Goal: Task Accomplishment & Management: Manage account settings

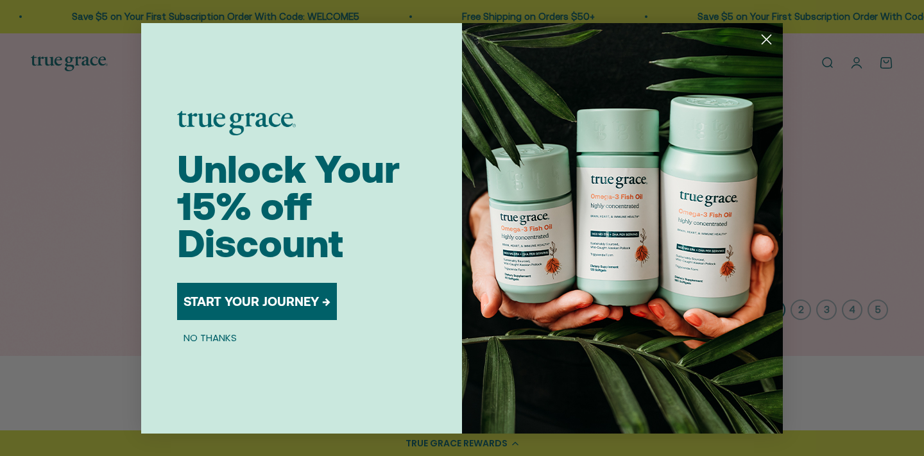
click at [768, 42] on circle "Close dialog" at bounding box center [766, 38] width 21 height 21
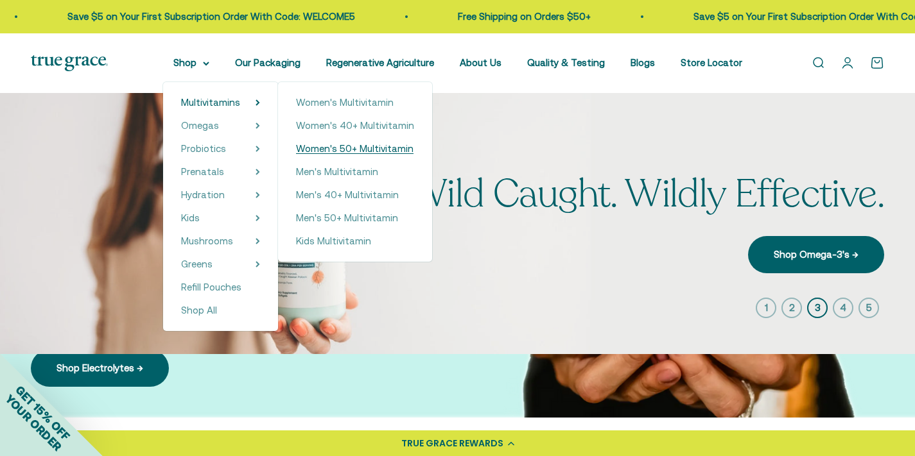
click at [343, 145] on span "Women's 50+ Multivitamin" at bounding box center [354, 148] width 117 height 11
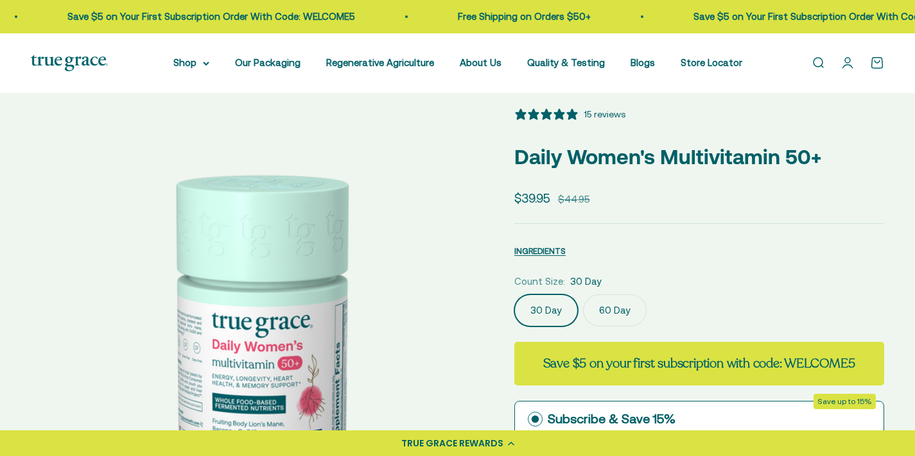
select select "3"
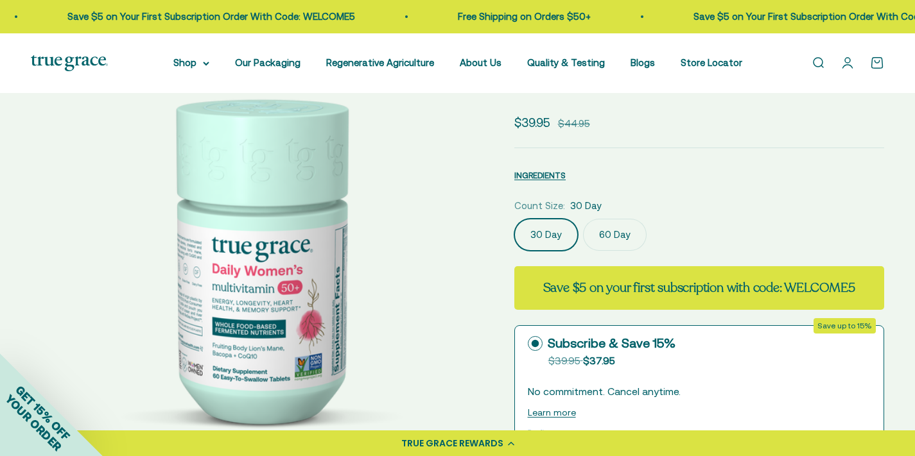
scroll to position [105, 0]
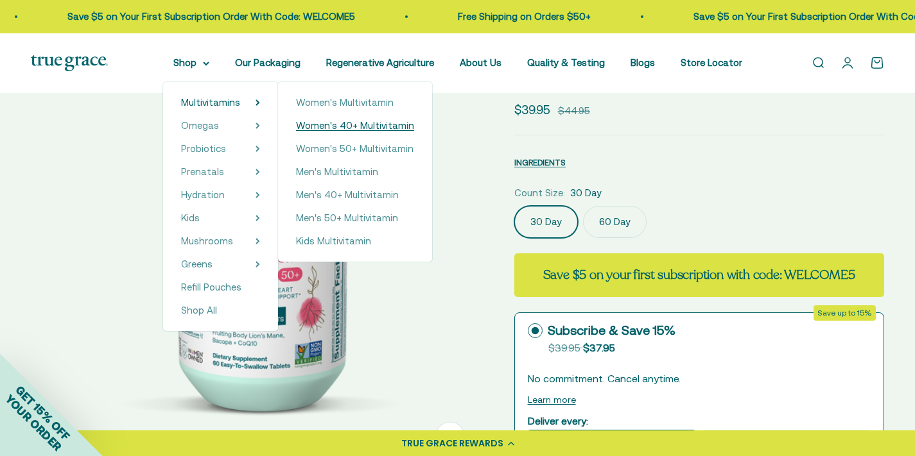
click at [346, 123] on span "Women's 40+ Multivitamin" at bounding box center [355, 125] width 118 height 11
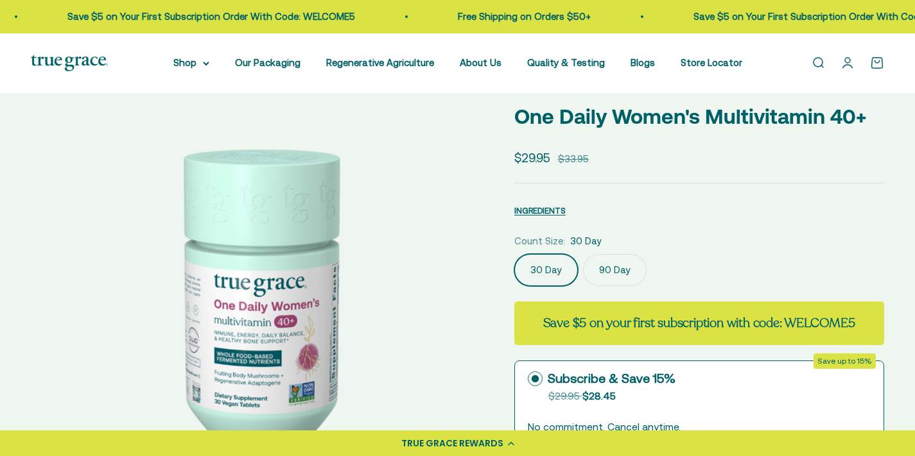
scroll to position [57, 0]
select select "3"
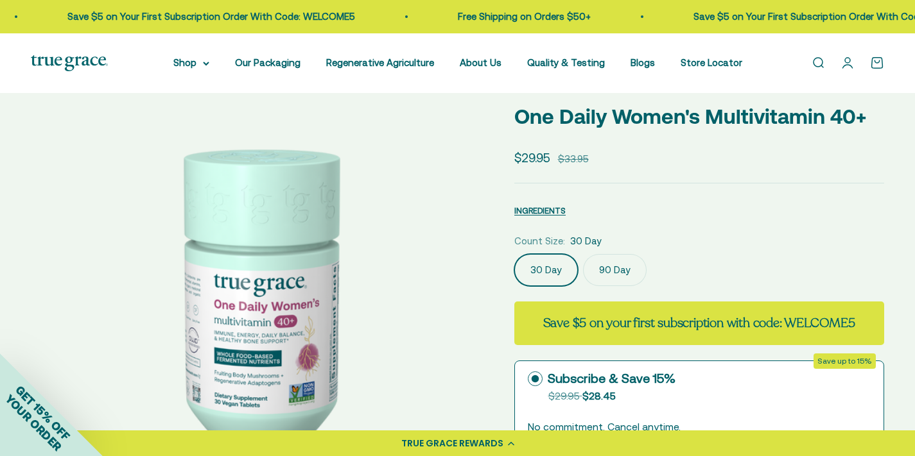
scroll to position [60, 0]
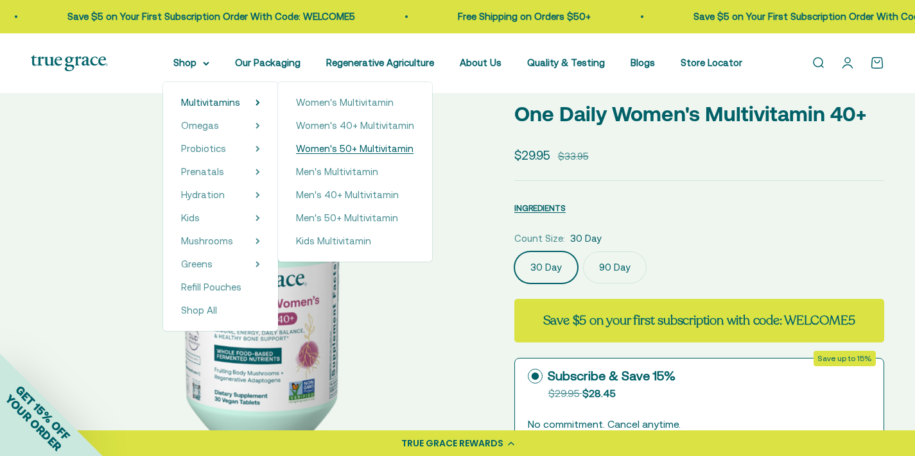
click at [355, 150] on span "Women's 50+ Multivitamin" at bounding box center [354, 148] width 117 height 11
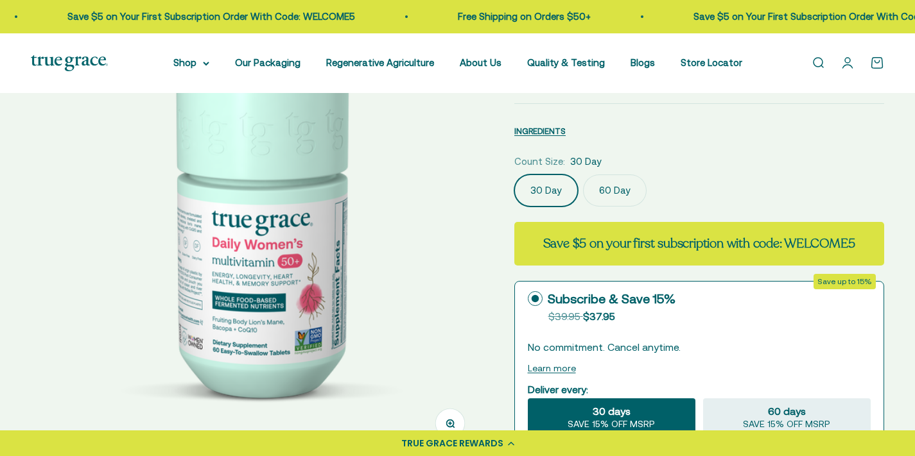
select select "3"
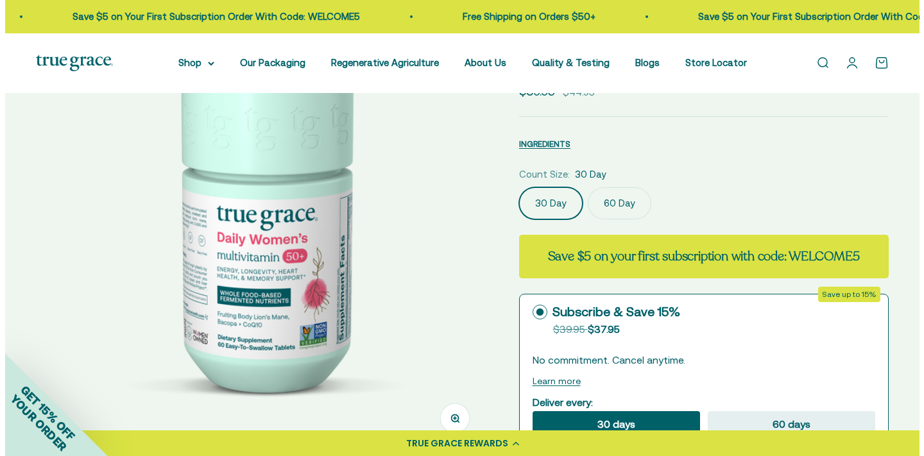
scroll to position [126, 0]
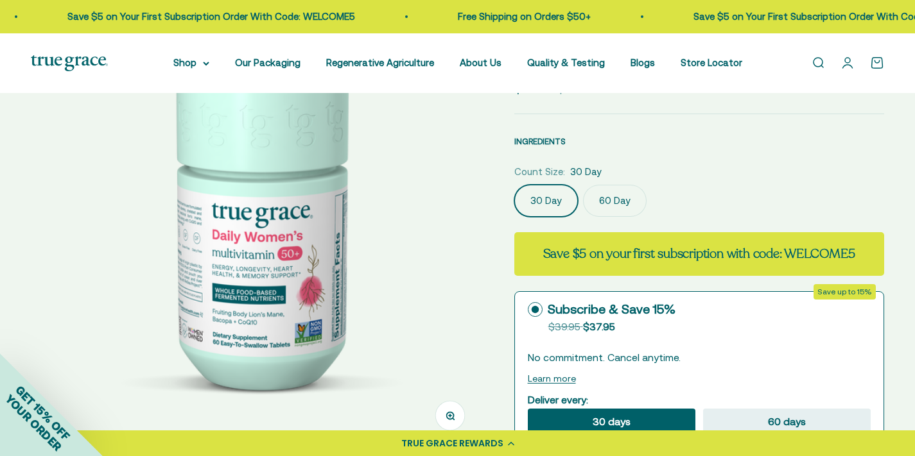
click at [562, 139] on span "INGREDIENTS" at bounding box center [539, 142] width 51 height 10
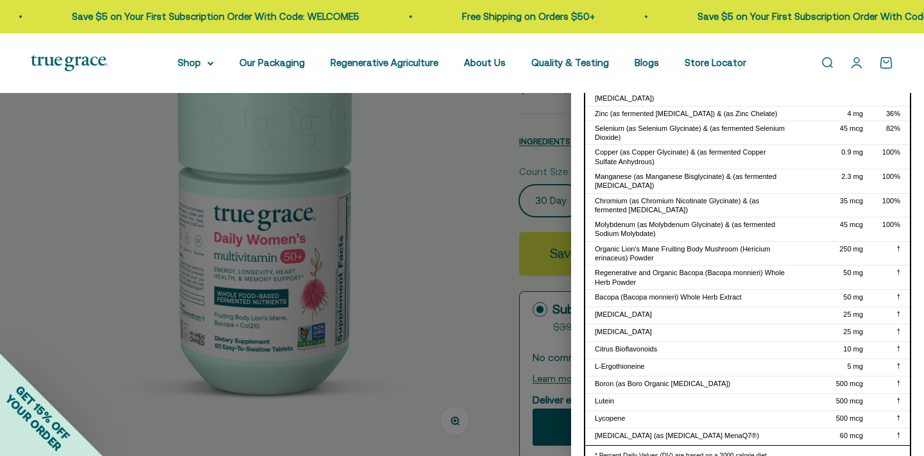
scroll to position [307, 0]
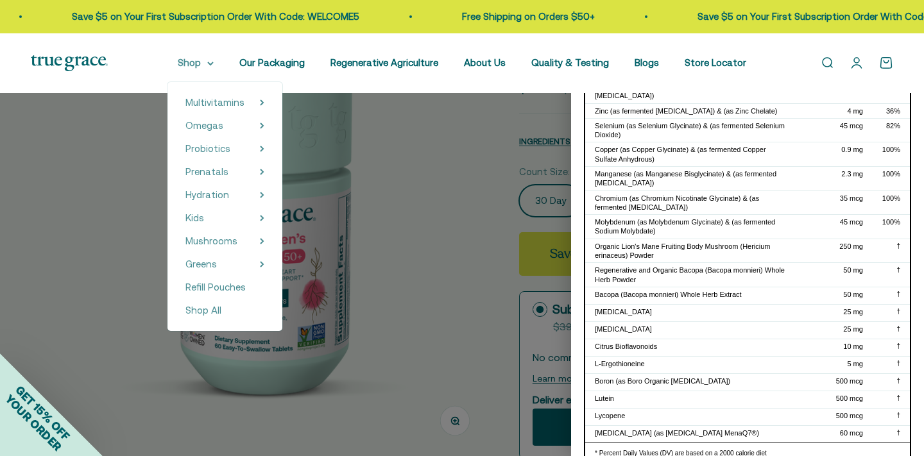
click at [200, 67] on summary "Shop" at bounding box center [196, 62] width 36 height 15
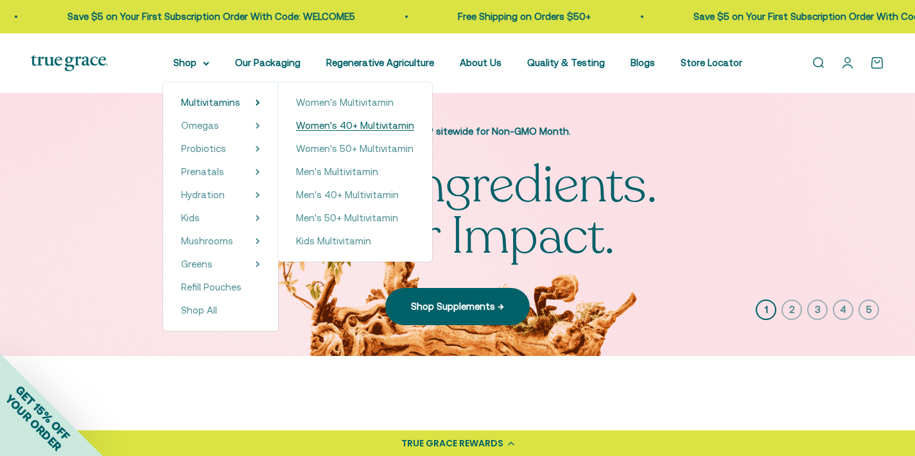
click at [331, 125] on span "Women's 40+ Multivitamin" at bounding box center [355, 125] width 118 height 11
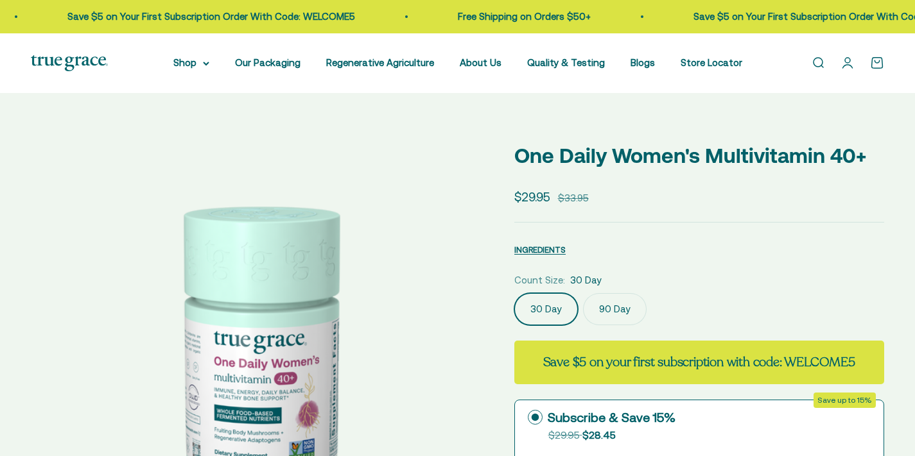
select select "3"
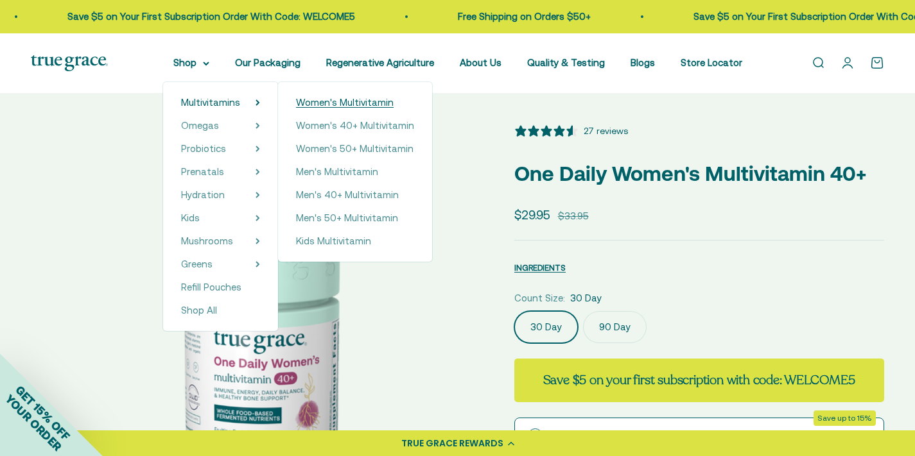
click at [350, 103] on span "Women's Multivitamin" at bounding box center [345, 102] width 98 height 11
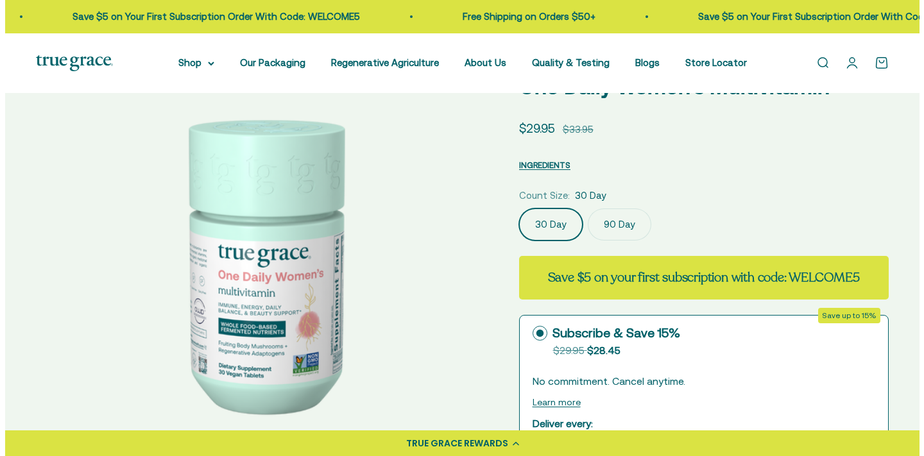
scroll to position [87, 0]
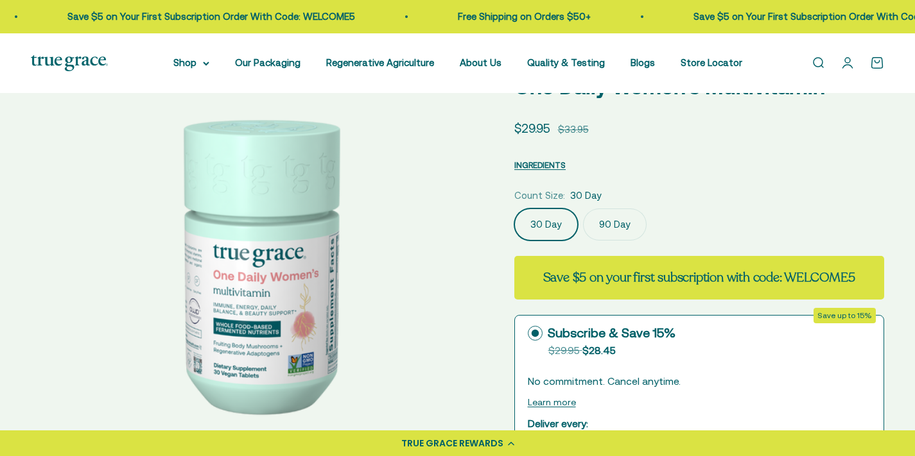
select select "3"
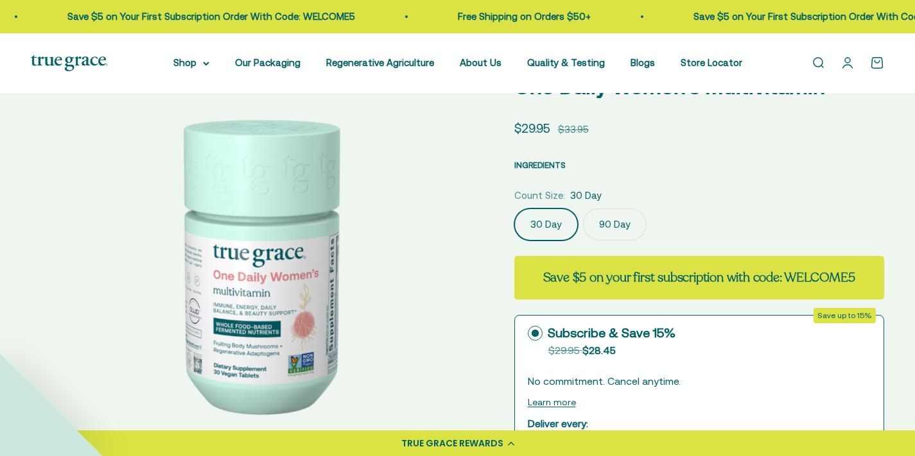
click at [535, 164] on span "INGREDIENTS" at bounding box center [539, 165] width 51 height 10
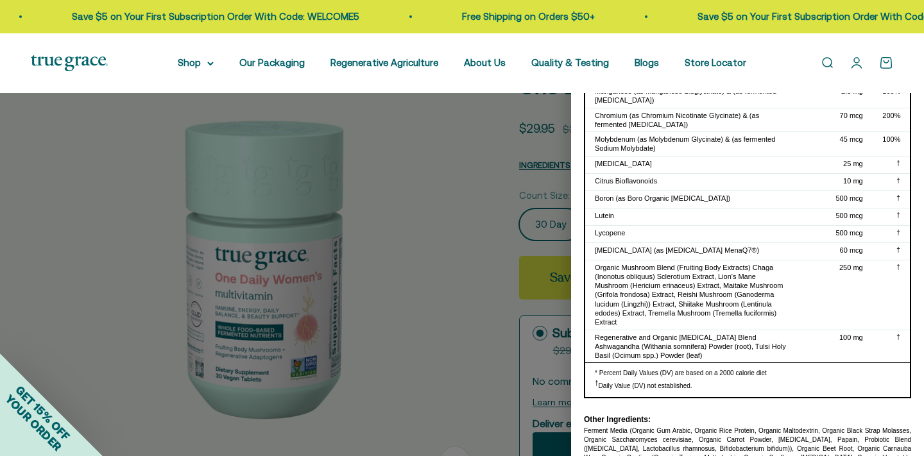
scroll to position [399, 0]
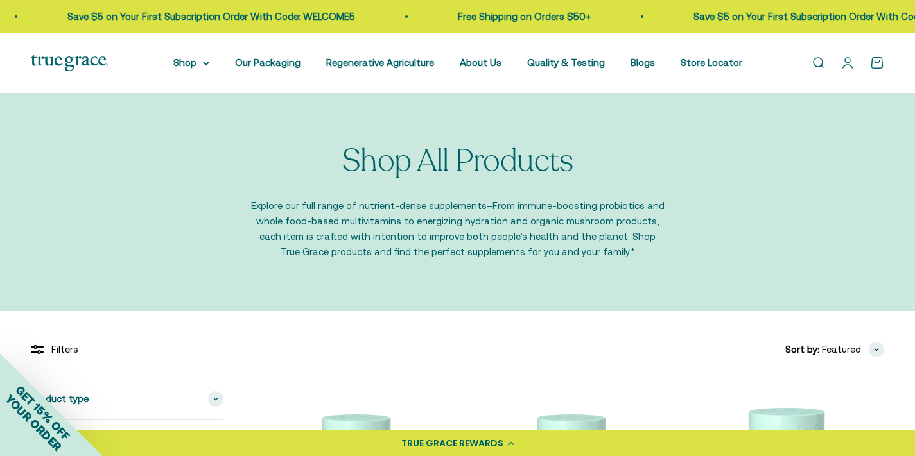
click at [849, 67] on link "Open account page" at bounding box center [847, 63] width 14 height 14
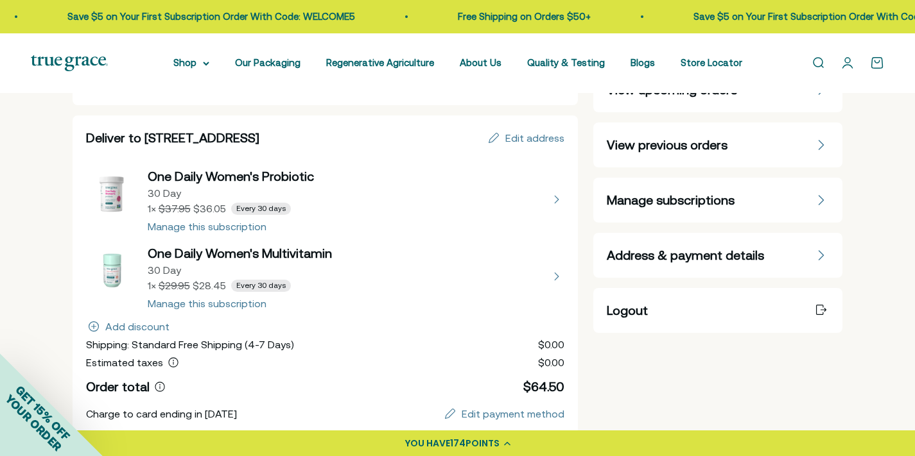
scroll to position [109, 0]
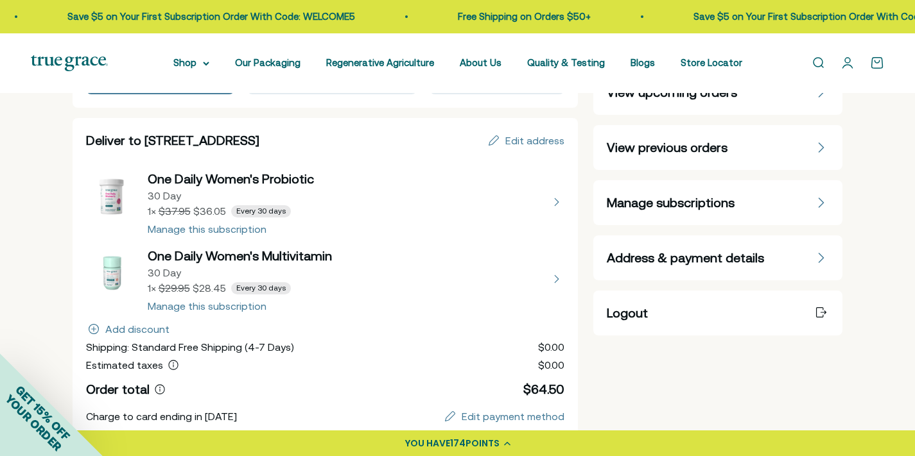
click at [227, 302] on button "view details about One Daily Women's Multivitamin 30 Day 1 × $28.45 Every 30 da…" at bounding box center [325, 279] width 479 height 64
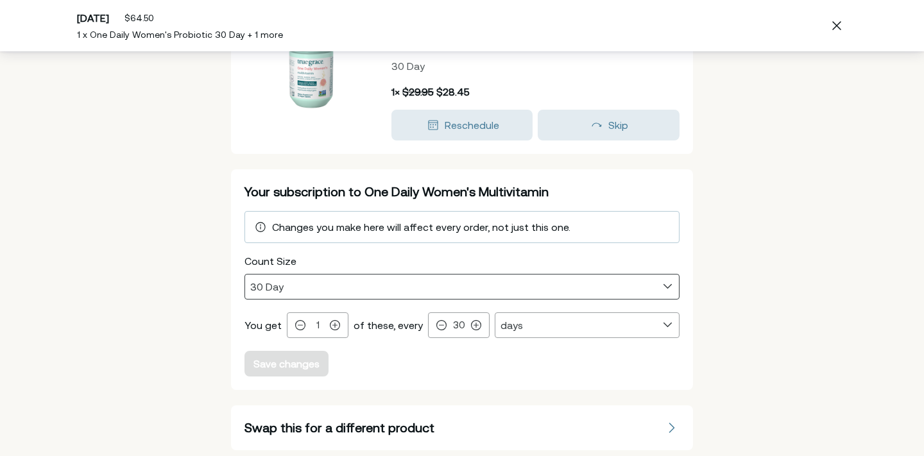
scroll to position [146, 0]
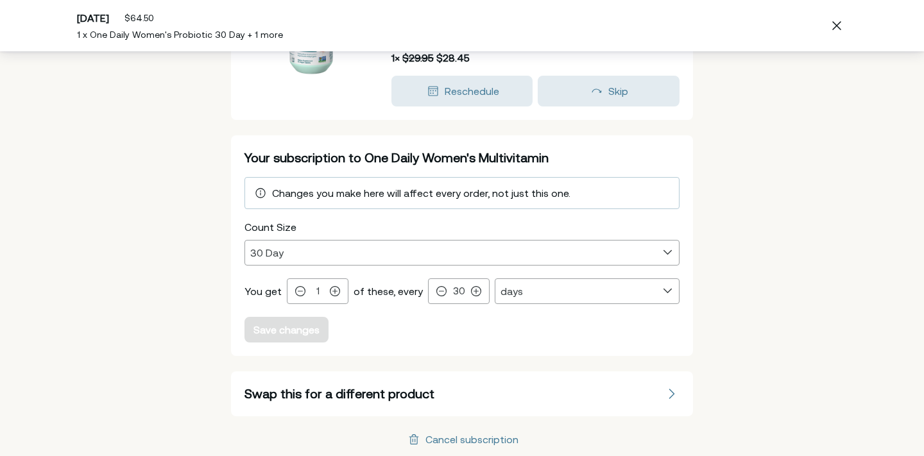
click at [364, 390] on button "Swap this for a different product" at bounding box center [462, 394] width 462 height 45
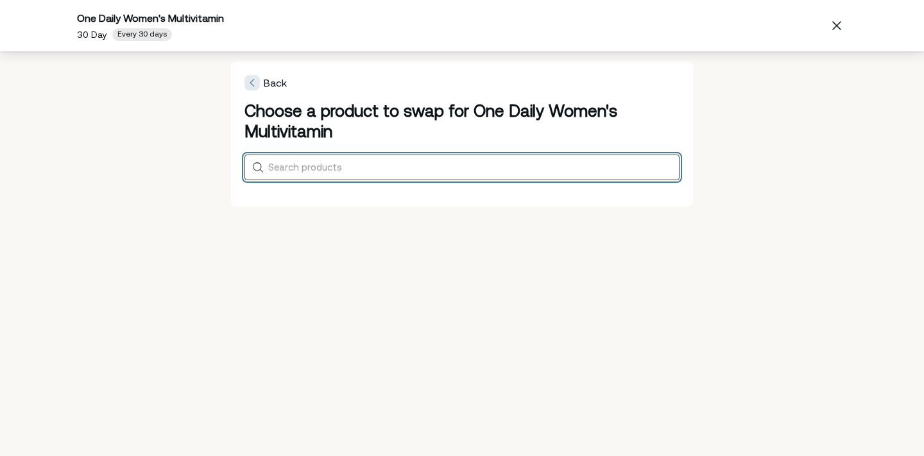
click at [316, 168] on input "Search products" at bounding box center [471, 167] width 406 height 11
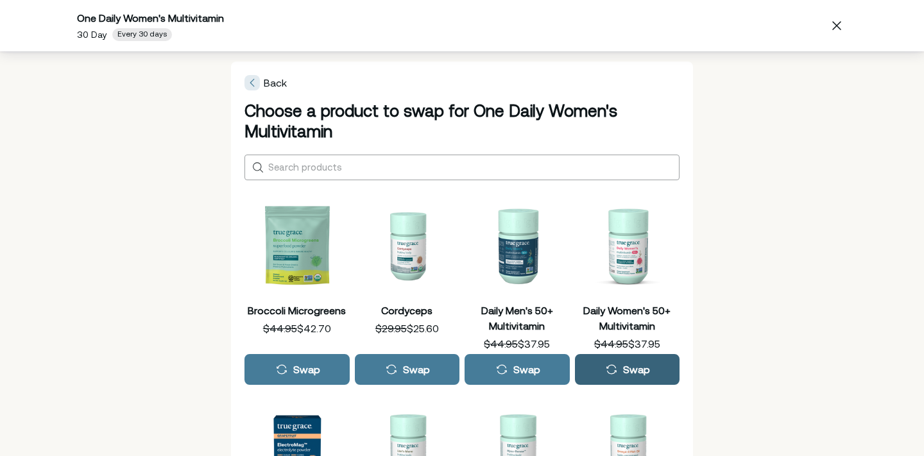
click at [623, 366] on div "Swap" at bounding box center [636, 370] width 27 height 10
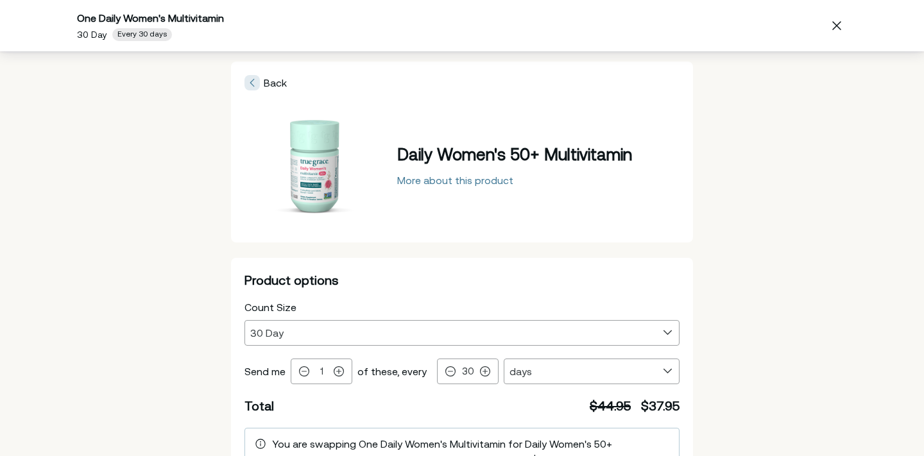
scroll to position [81, 0]
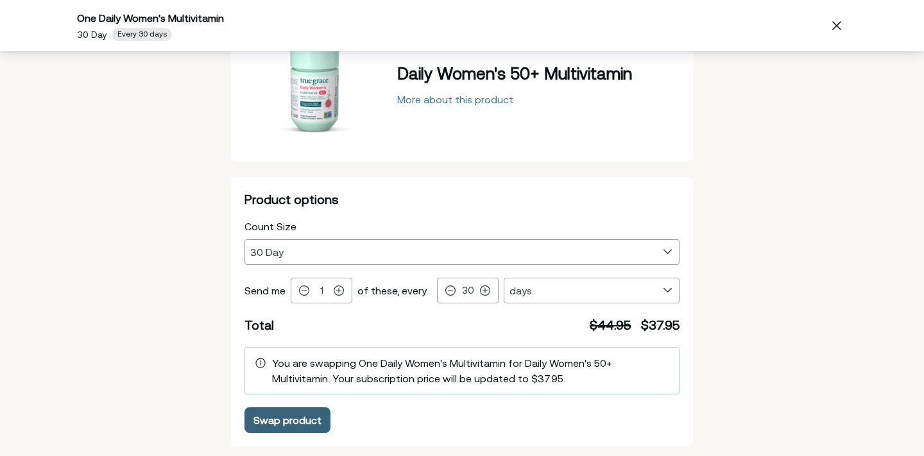
click at [287, 419] on div "Swap product" at bounding box center [288, 420] width 68 height 10
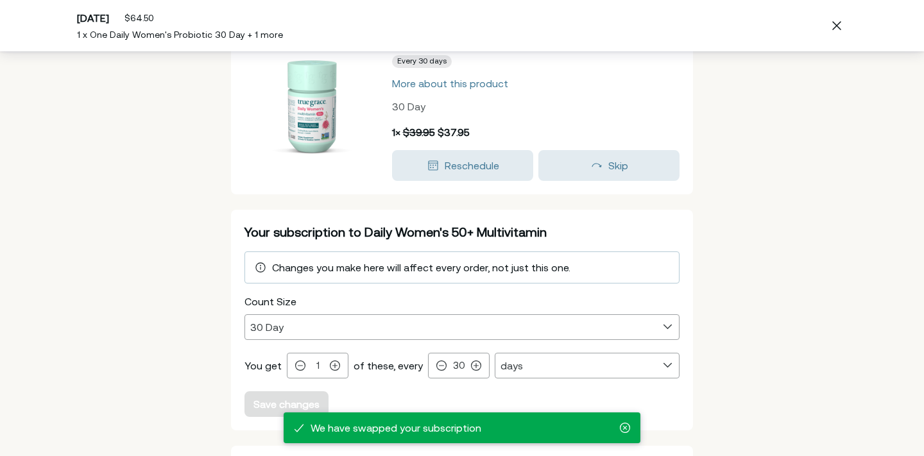
scroll to position [45, 0]
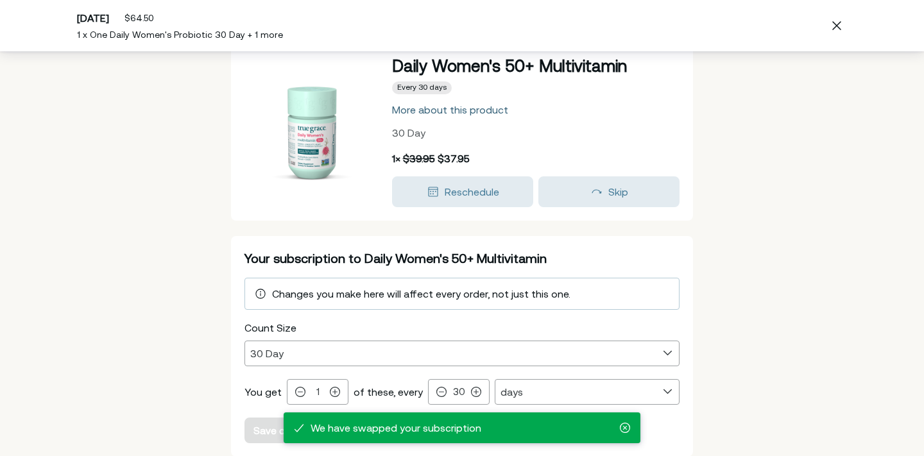
click at [446, 107] on div "More about this product" at bounding box center [450, 110] width 116 height 10
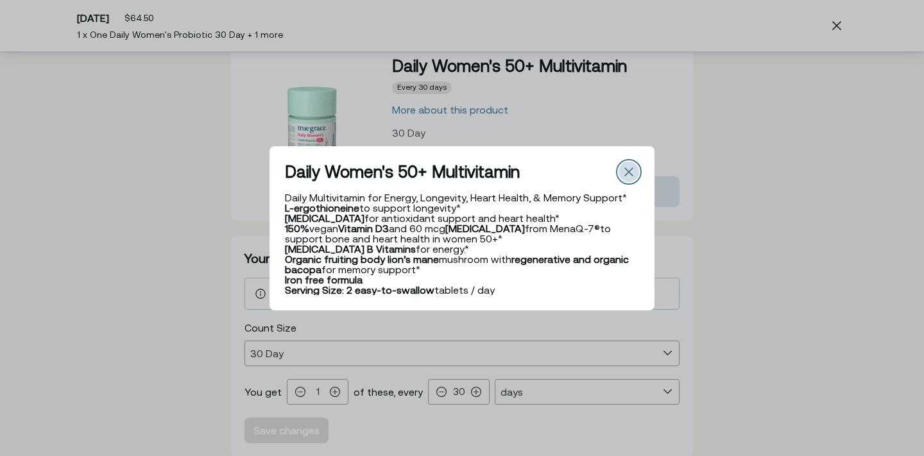
click at [626, 173] on icon "Close" at bounding box center [629, 172] width 9 height 9
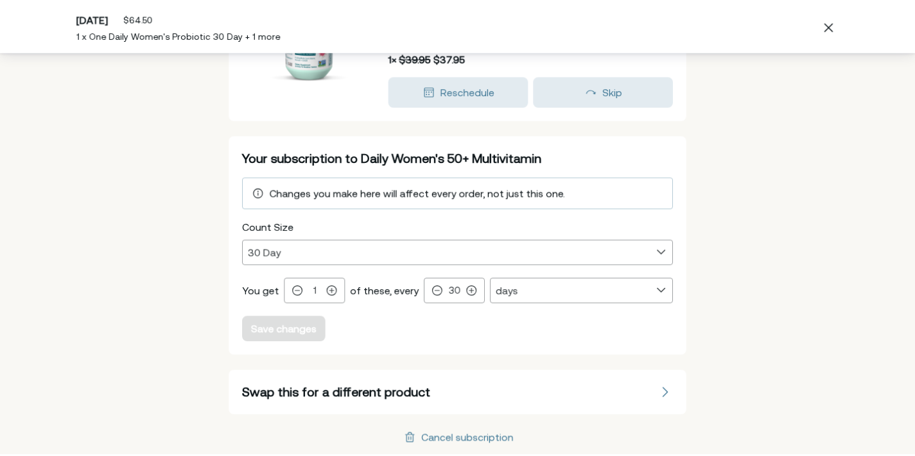
scroll to position [0, 0]
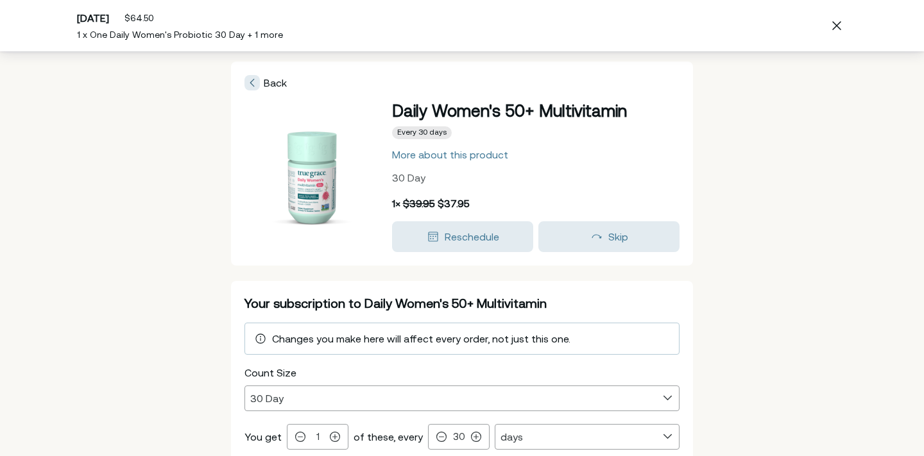
click at [264, 82] on span "Back" at bounding box center [275, 83] width 23 height 12
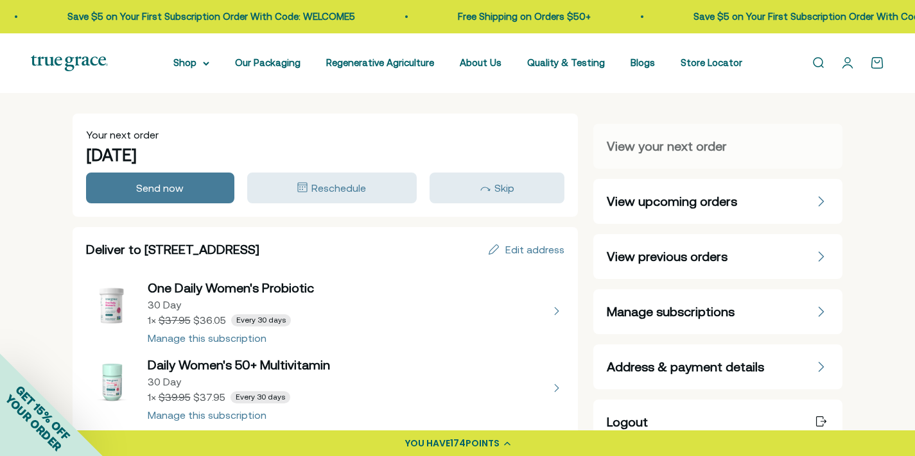
click at [847, 64] on link "Open account page" at bounding box center [847, 63] width 14 height 14
